Goal: Transaction & Acquisition: Book appointment/travel/reservation

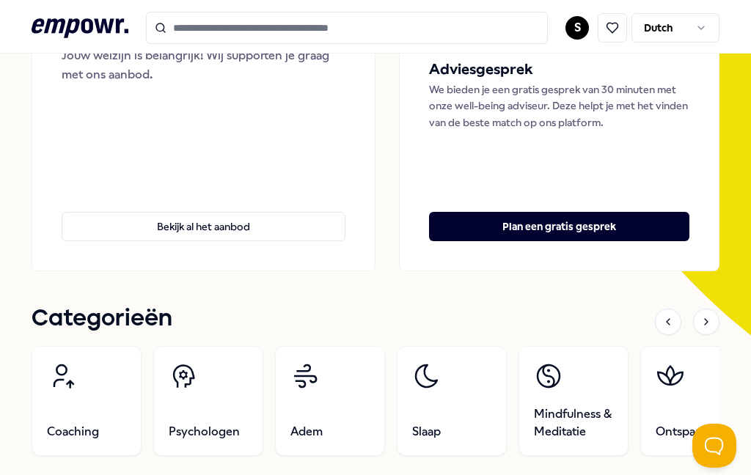
scroll to position [227, 0]
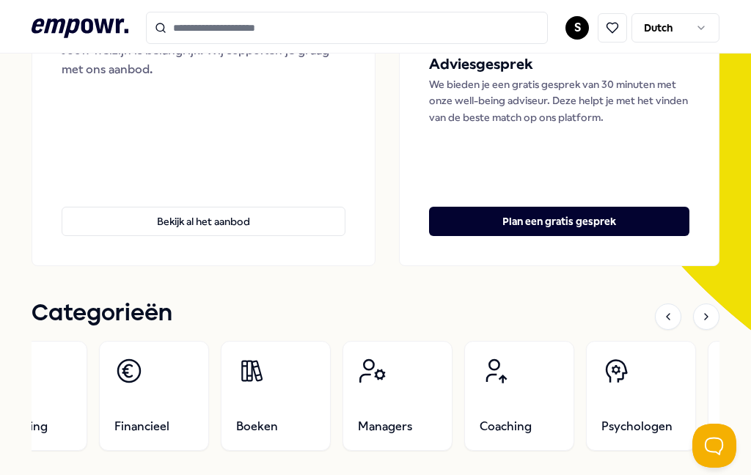
click at [279, 419] on link "Boeken" at bounding box center [276, 396] width 110 height 110
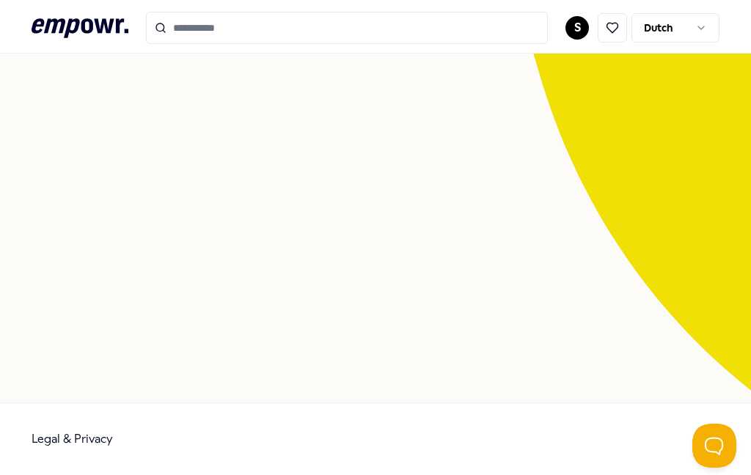
scroll to position [95, 0]
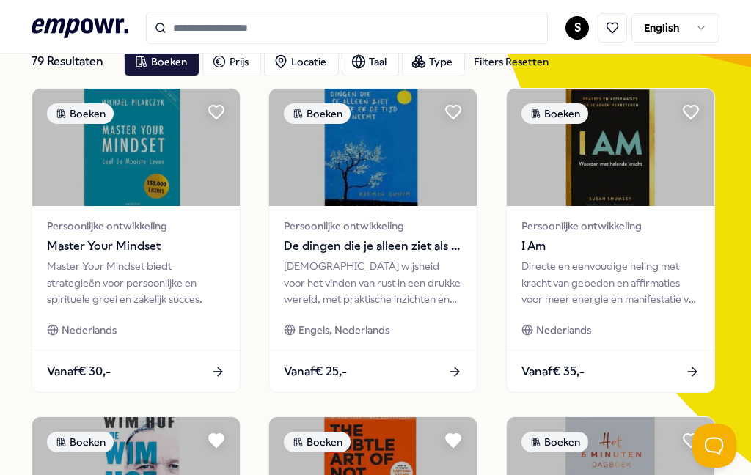
click at [707, 64] on div "Boeken Prijs Locatie Taal Type Filters Resetten" at bounding box center [422, 61] width 596 height 29
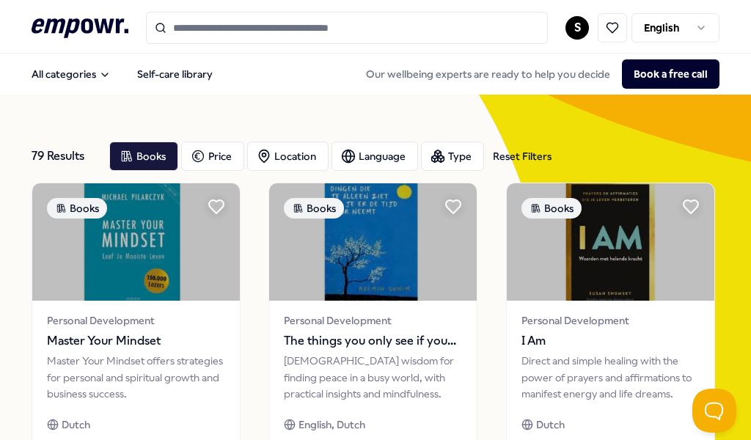
click at [379, 150] on div "Language" at bounding box center [374, 156] width 87 height 29
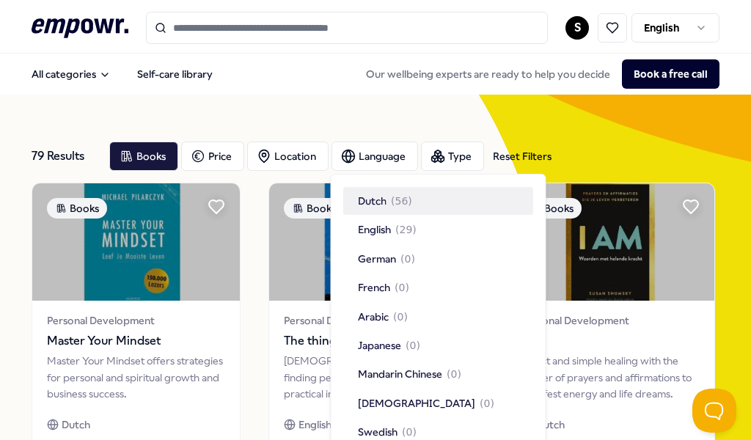
click at [397, 227] on span "( 29 )" at bounding box center [405, 229] width 21 height 16
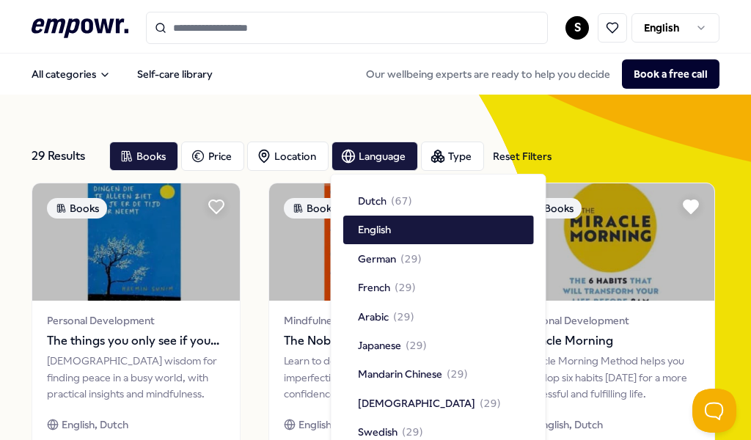
click at [690, 151] on div "Books Price Location Language Type Reset Filters" at bounding box center [414, 156] width 611 height 29
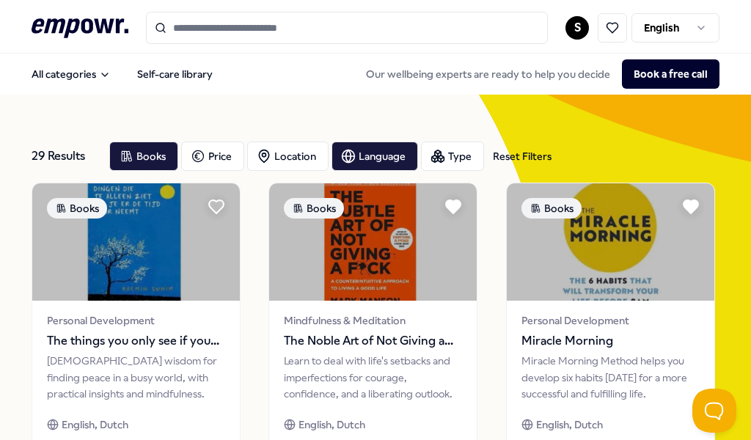
click at [389, 159] on div "Language" at bounding box center [374, 156] width 87 height 29
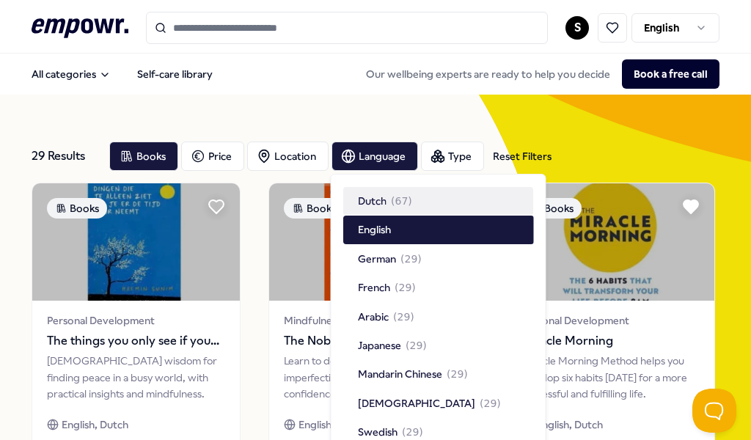
click at [393, 229] on div "English" at bounding box center [438, 230] width 191 height 28
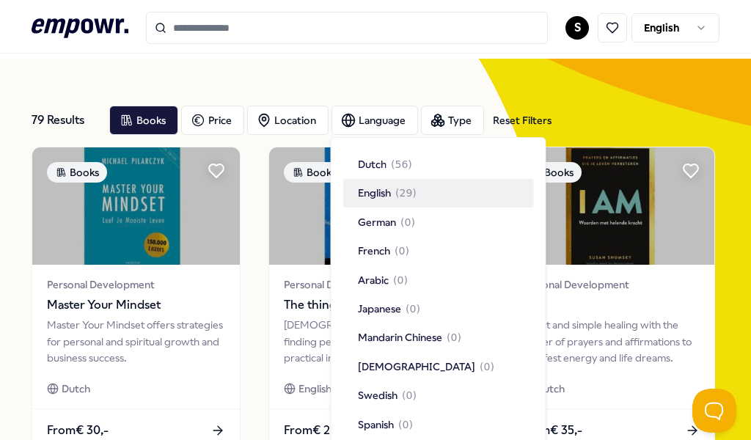
scroll to position [37, 0]
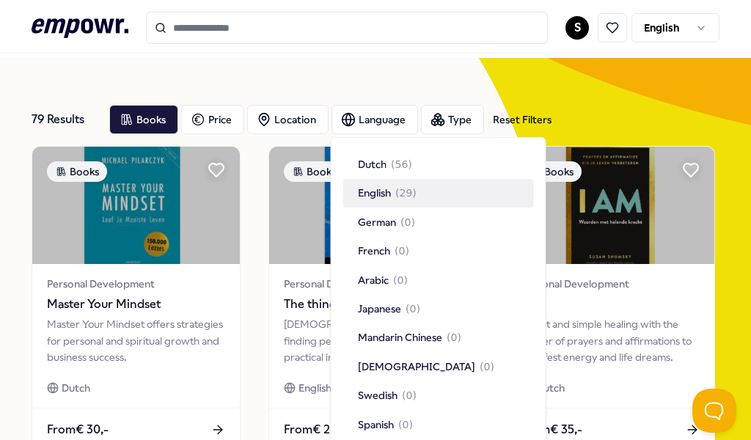
click at [683, 95] on div "79 Results Reset Filters Books Price Location Language Type Reset Filters" at bounding box center [376, 119] width 688 height 53
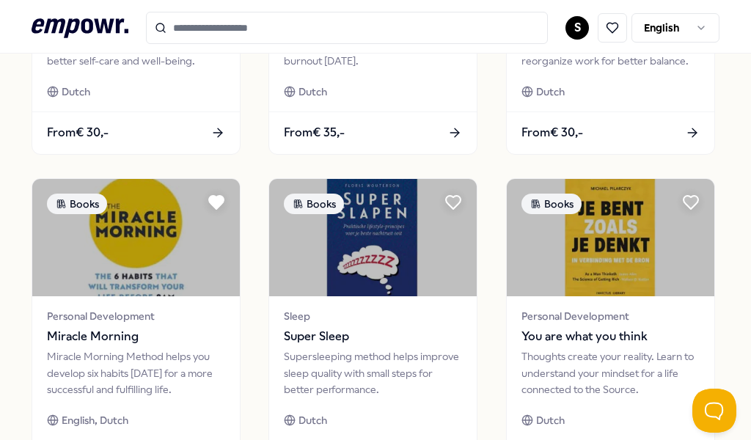
scroll to position [997, 0]
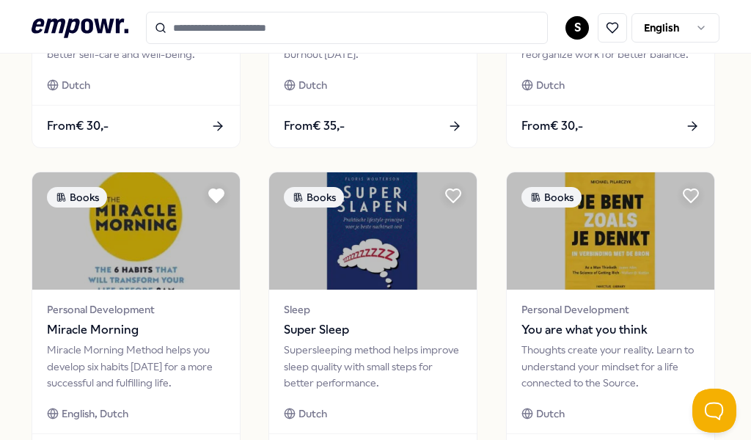
click at [152, 244] on img at bounding box center [135, 230] width 207 height 117
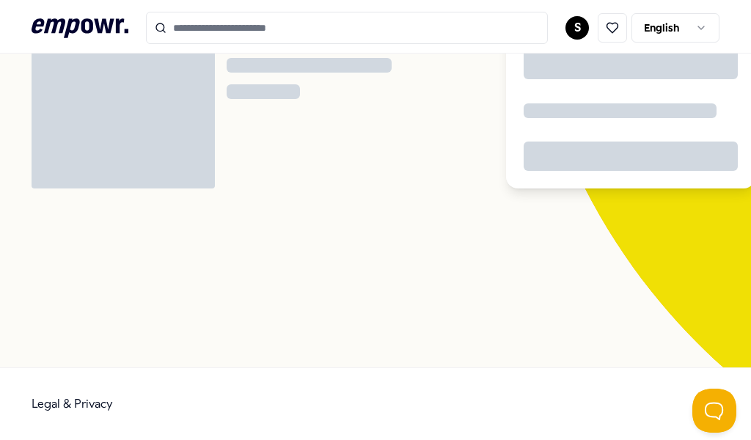
scroll to position [95, 0]
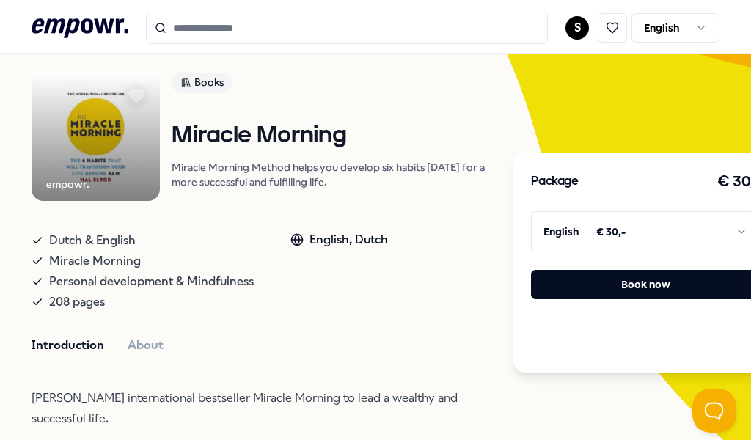
click at [647, 286] on button "Book now" at bounding box center [645, 284] width 229 height 29
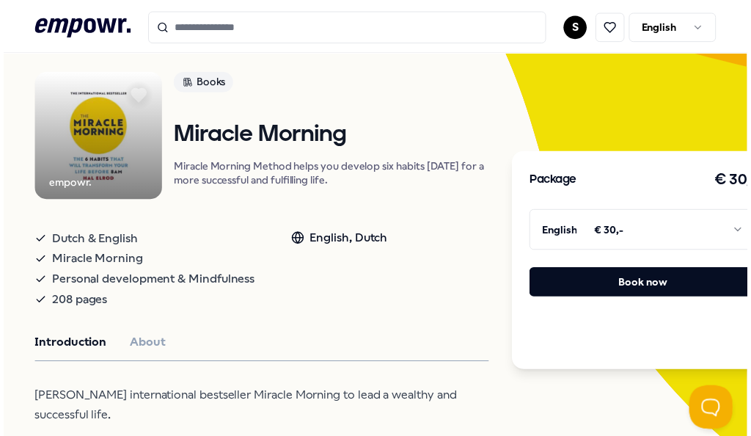
scroll to position [54, 0]
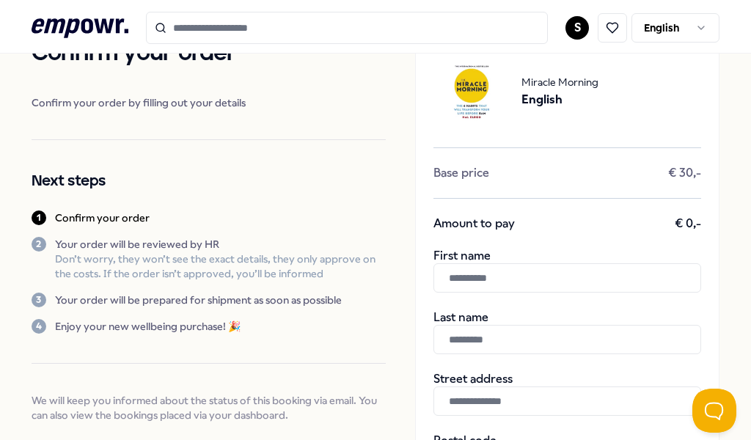
click at [534, 287] on input "text" at bounding box center [567, 277] width 268 height 29
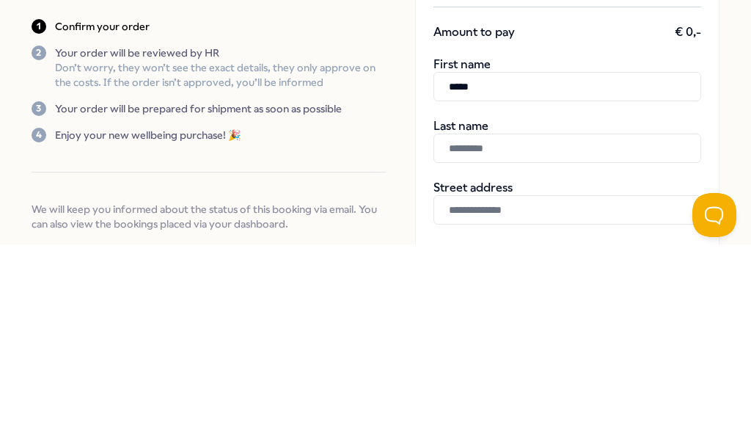
type input "******"
type input "*******"
type input "**********"
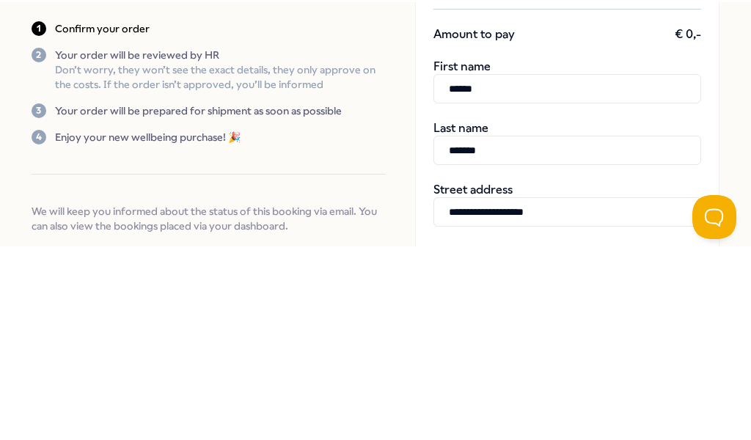
scroll to position [191, 0]
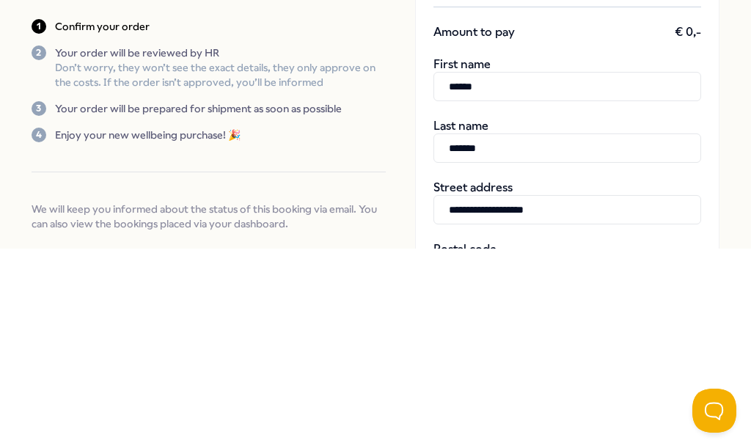
type input "*******"
type input "********"
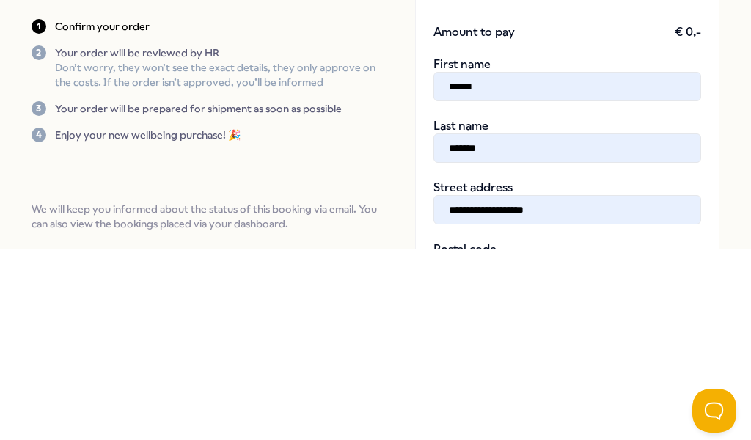
type input "**********"
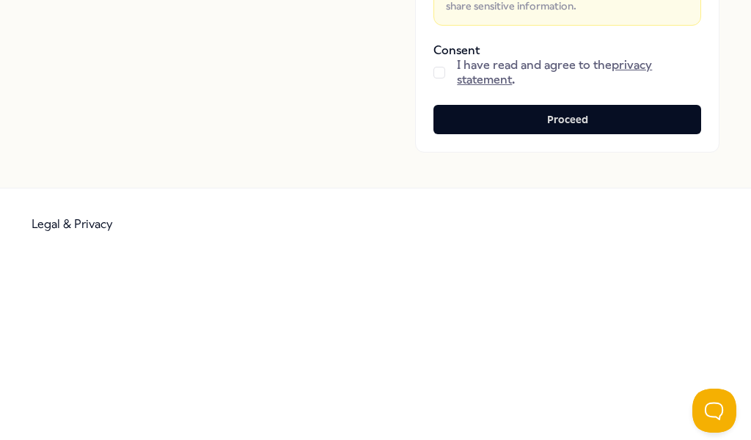
scroll to position [625, 0]
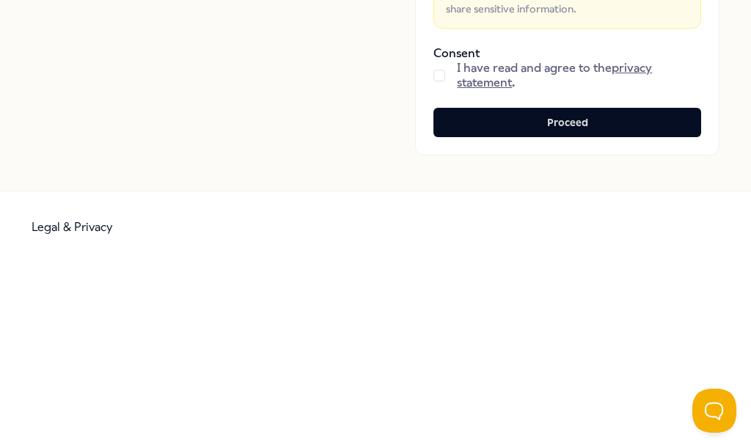
click at [466, 62] on span "I have read and agree to the privacy statement ." at bounding box center [579, 75] width 244 height 29
click at [443, 76] on button "button" at bounding box center [439, 76] width 12 height 12
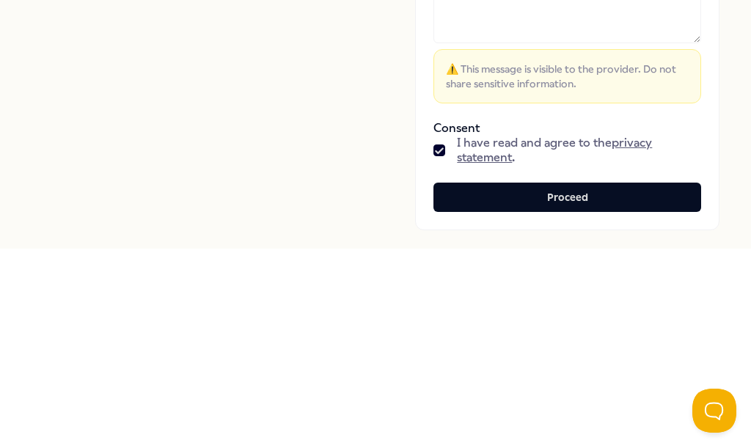
scroll to position [549, 0]
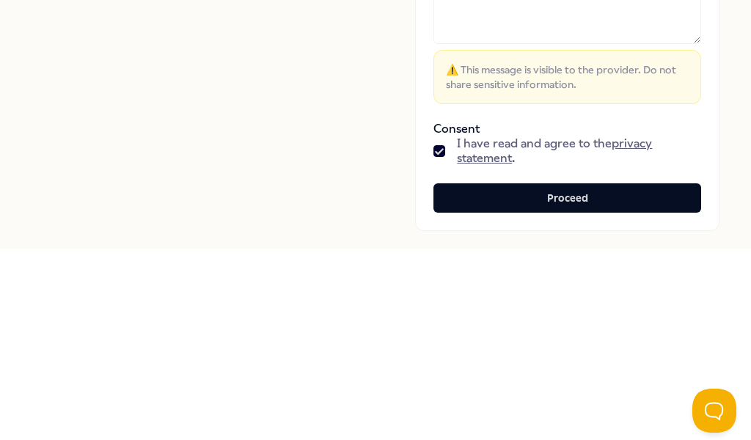
click at [592, 199] on button "Proceed" at bounding box center [567, 197] width 268 height 29
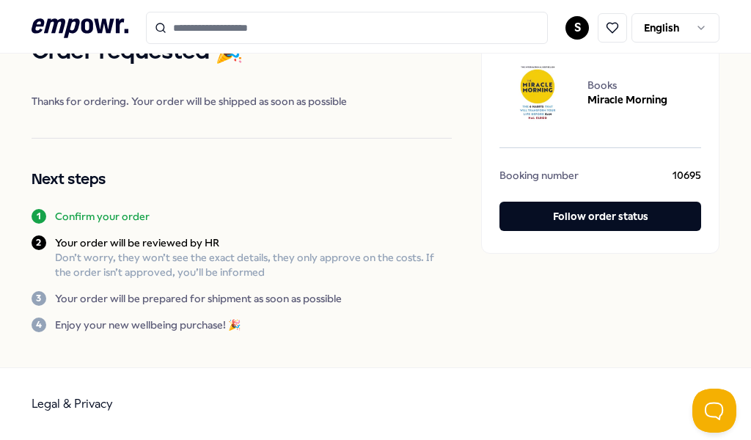
scroll to position [54, 0]
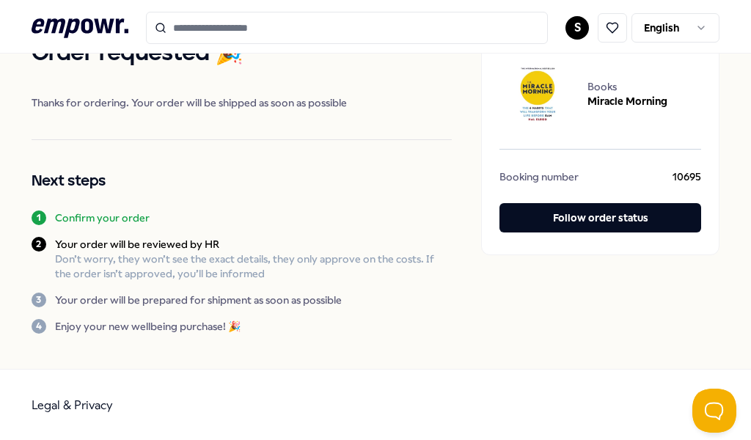
click at [621, 210] on button "Follow order status" at bounding box center [600, 217] width 202 height 29
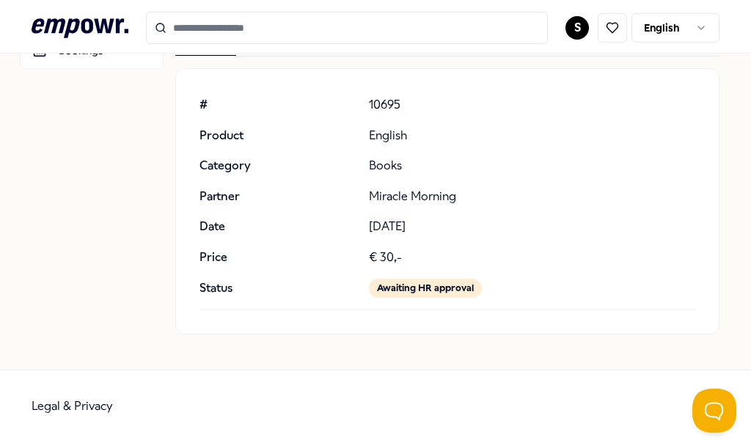
scroll to position [113, 0]
